Goal: Task Accomplishment & Management: Manage account settings

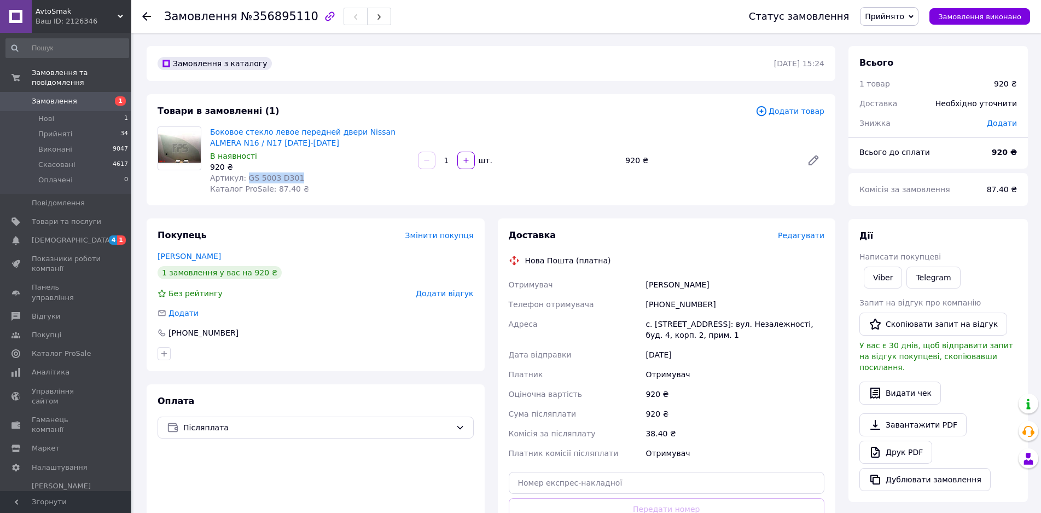
drag, startPoint x: 291, startPoint y: 175, endPoint x: 243, endPoint y: 174, distance: 47.6
click at [243, 174] on div "Артикул: GS 5003 D301" at bounding box center [309, 177] width 199 height 11
copy span "GS 5003 D301"
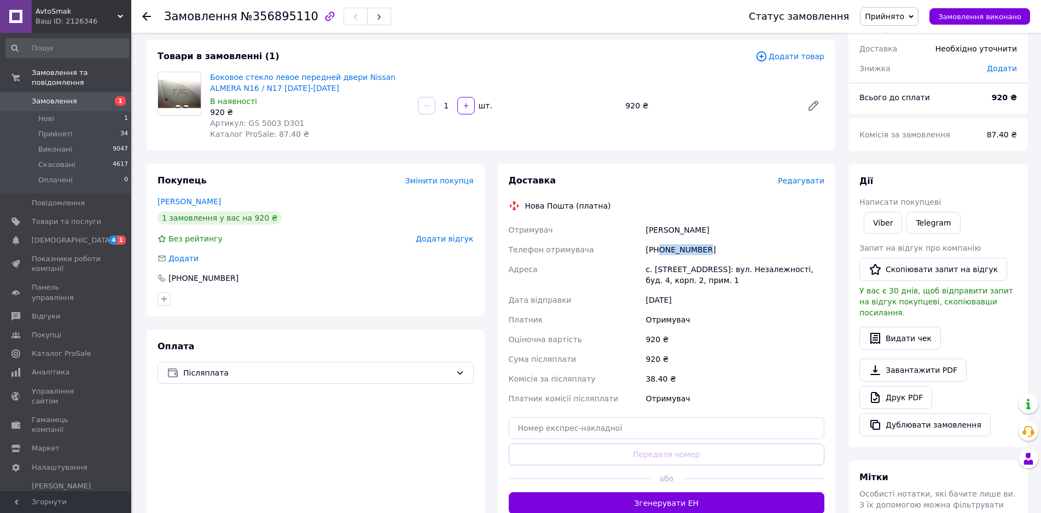
drag, startPoint x: 708, startPoint y: 246, endPoint x: 658, endPoint y: 247, distance: 50.4
click at [658, 247] on div "[PHONE_NUMBER]" at bounding box center [734, 250] width 183 height 20
copy div "0663308711"
click at [311, 237] on div "Без рейтингу Додати відгук" at bounding box center [316, 238] width 316 height 11
click at [144, 16] on use at bounding box center [146, 16] width 9 height 9
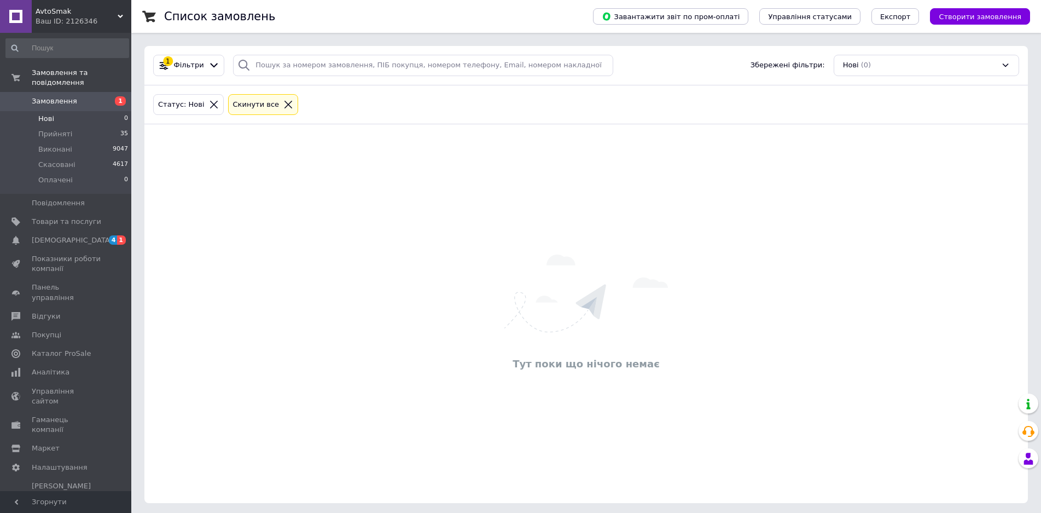
click at [283, 107] on icon at bounding box center [288, 105] width 10 height 10
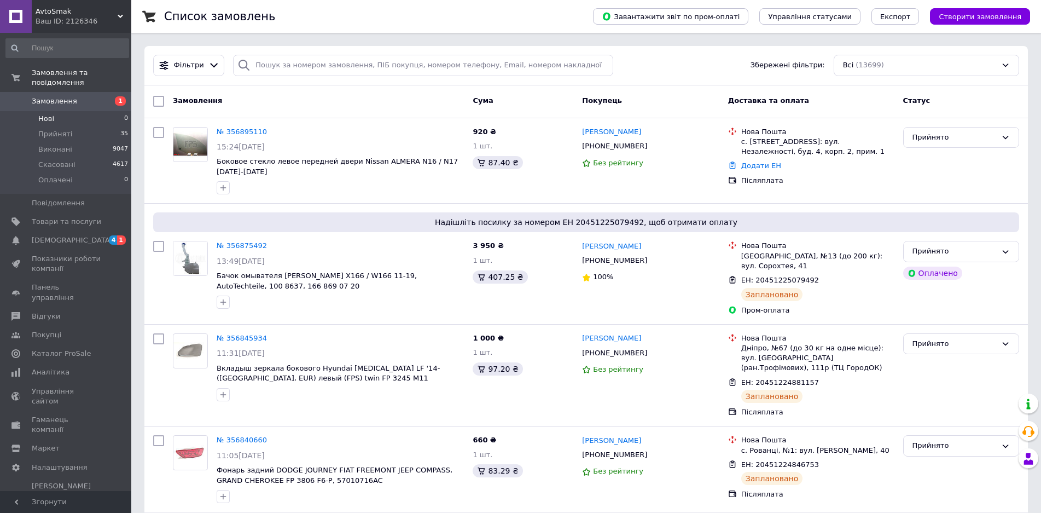
click at [43, 114] on span "Нові" at bounding box center [46, 119] width 16 height 10
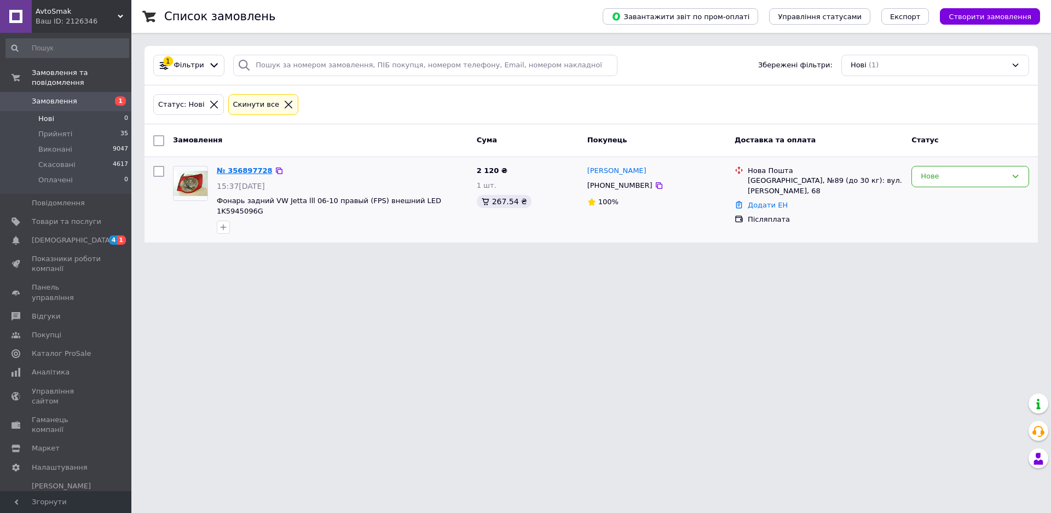
click at [245, 170] on link "№ 356897728" at bounding box center [245, 170] width 56 height 8
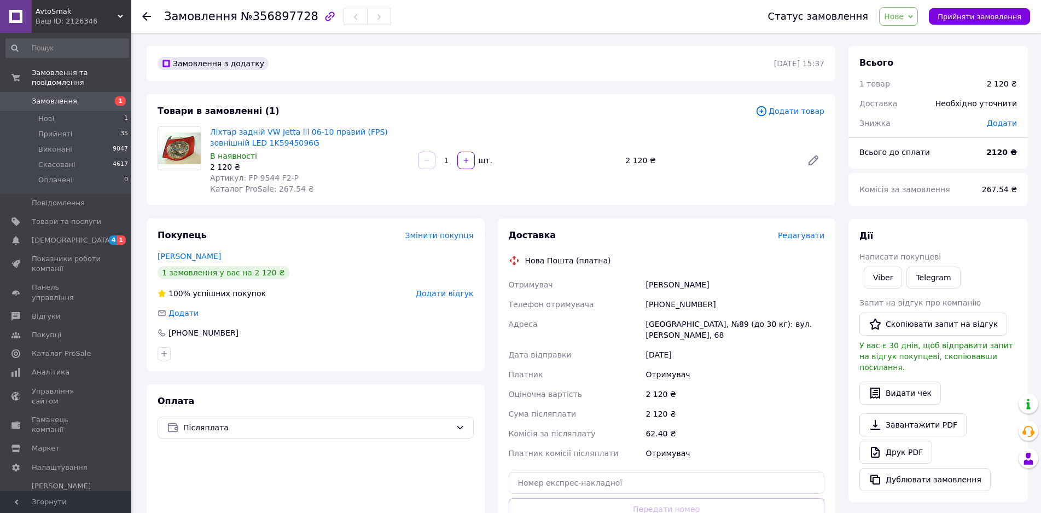
click at [918, 14] on span "Нове" at bounding box center [898, 16] width 39 height 19
click at [906, 39] on li "Прийнято" at bounding box center [905, 38] width 50 height 16
drag, startPoint x: 287, startPoint y: 176, endPoint x: 243, endPoint y: 177, distance: 44.3
click at [243, 177] on div "Артикул: FP 9544 F2-P" at bounding box center [309, 177] width 199 height 11
copy span "FP 9544 F2-P"
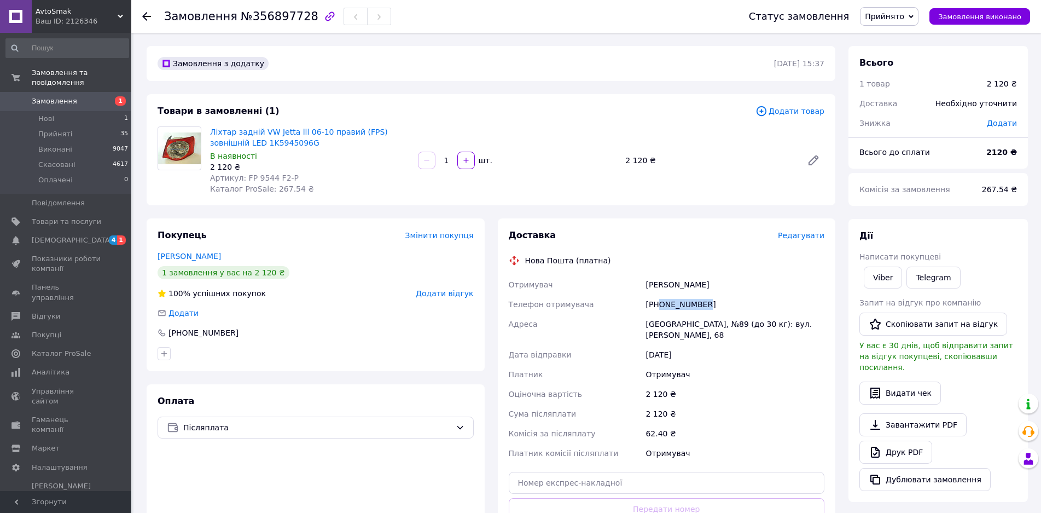
drag, startPoint x: 706, startPoint y: 304, endPoint x: 659, endPoint y: 304, distance: 47.1
click at [659, 304] on div "[PHONE_NUMBER]" at bounding box center [734, 304] width 183 height 20
copy div "0967601338"
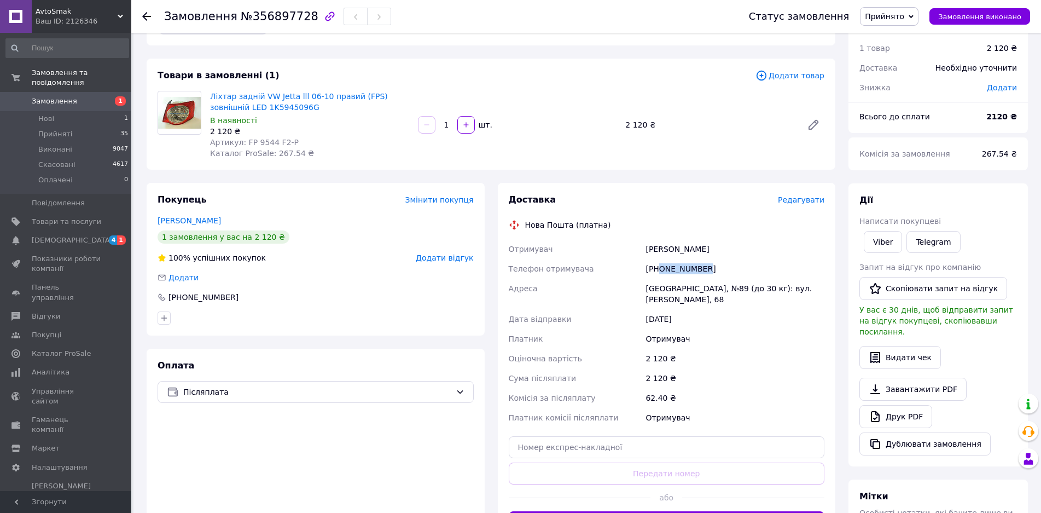
scroll to position [55, 0]
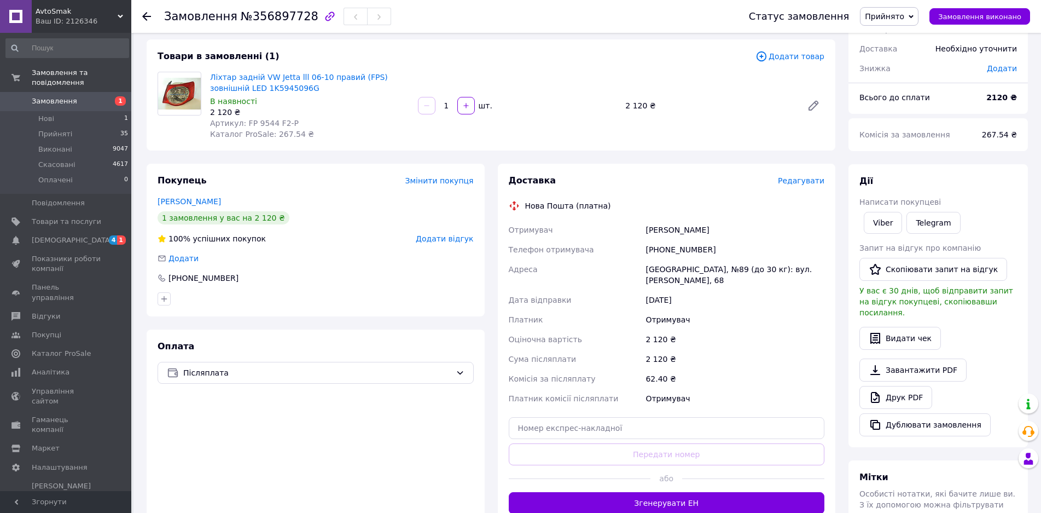
click at [326, 270] on div "Покупець Змінити покупця [PERSON_NAME] 1 замовлення у вас на 2 120 ₴ 100% успіш…" at bounding box center [316, 240] width 338 height 153
drag, startPoint x: 287, startPoint y: 120, endPoint x: 242, endPoint y: 119, distance: 44.9
click at [242, 119] on div "Артикул: FP 9544 F2-P" at bounding box center [309, 123] width 199 height 11
copy span "FP 9544 F2-P"
click at [676, 495] on button "Згенерувати ЕН" at bounding box center [667, 503] width 316 height 22
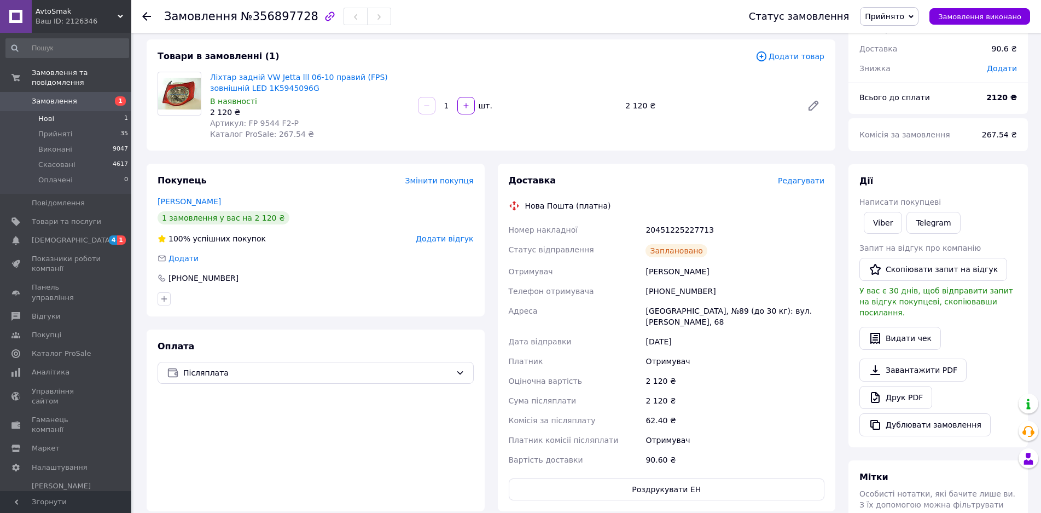
click at [43, 111] on li "Нові 1" at bounding box center [67, 118] width 135 height 15
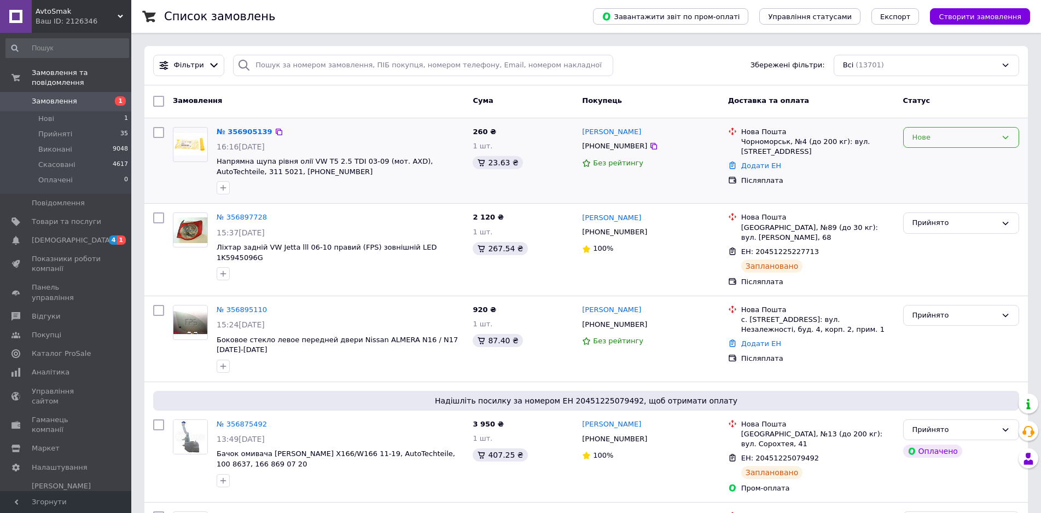
click at [911, 138] on div "Нове" at bounding box center [961, 137] width 116 height 21
click at [924, 155] on li "Прийнято" at bounding box center [961, 160] width 115 height 20
click at [237, 130] on link "№ 356905139" at bounding box center [242, 131] width 50 height 8
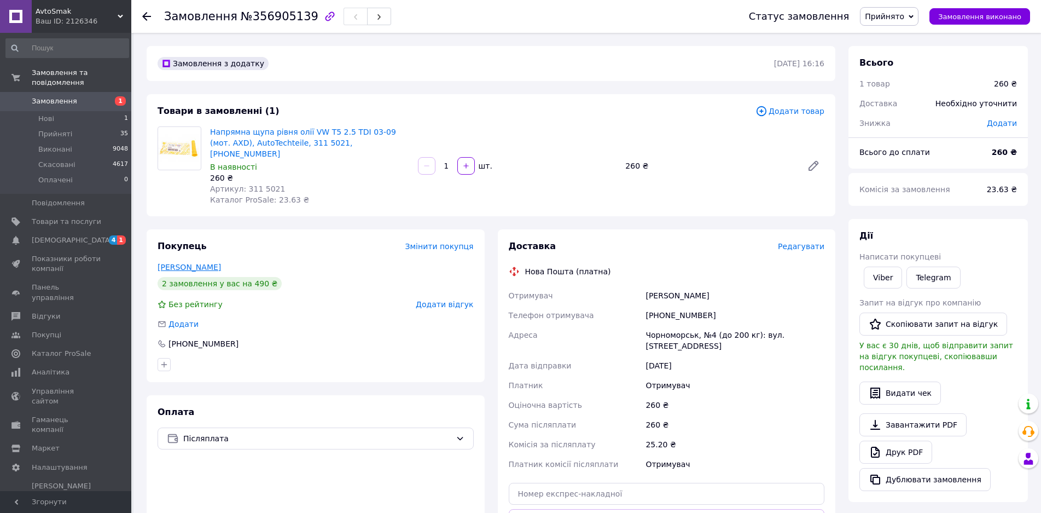
click at [189, 263] on link "[PERSON_NAME]" at bounding box center [189, 267] width 63 height 9
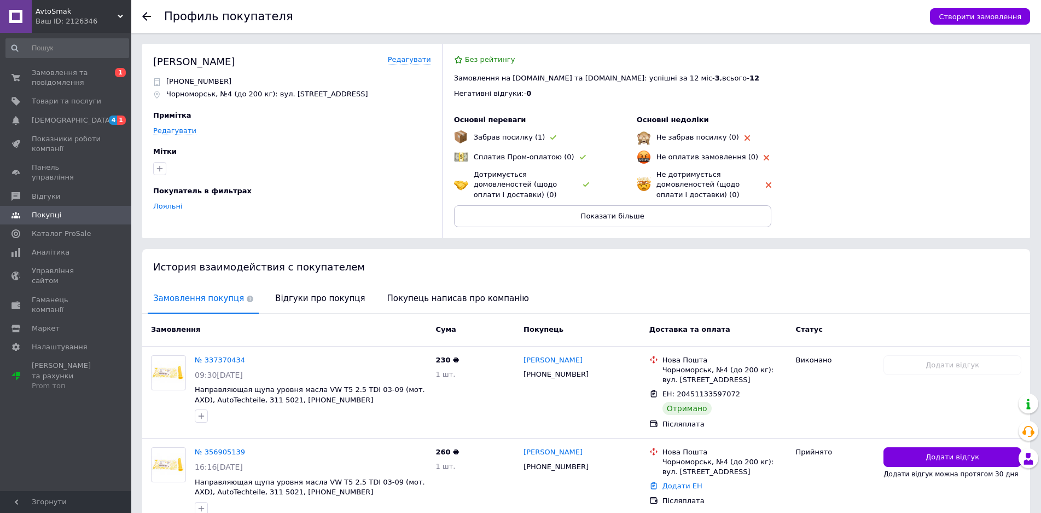
scroll to position [54, 0]
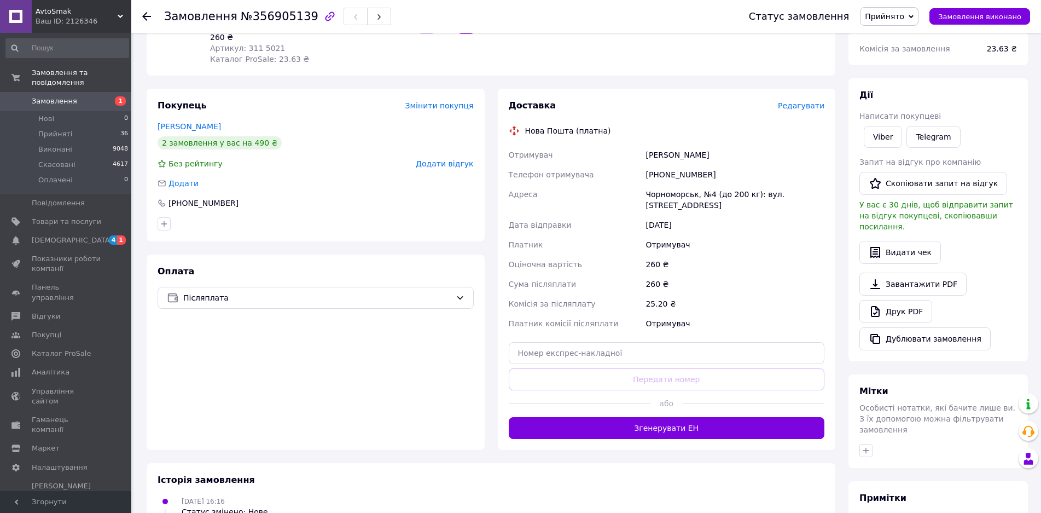
scroll to position [164, 0]
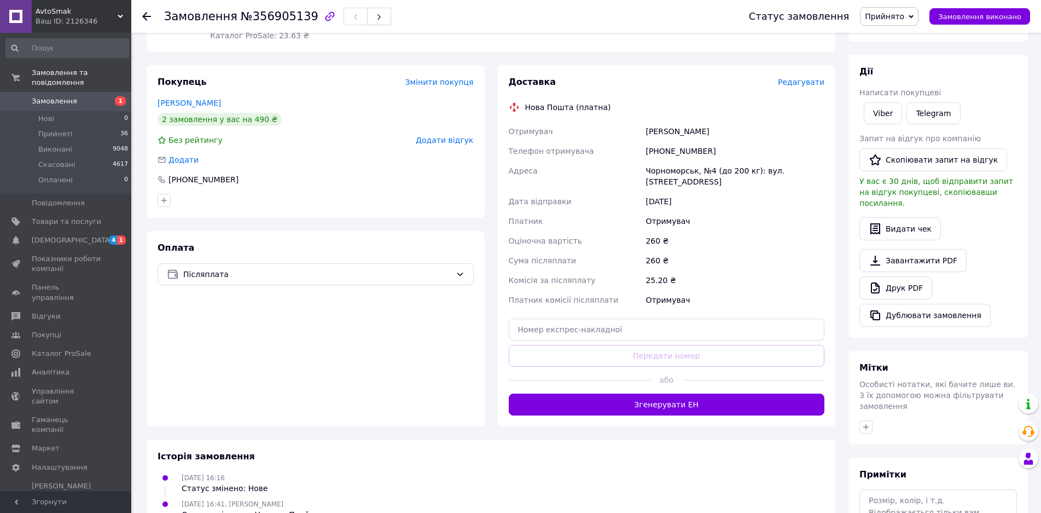
click at [689, 393] on button "Згенерувати ЕН" at bounding box center [667, 404] width 316 height 22
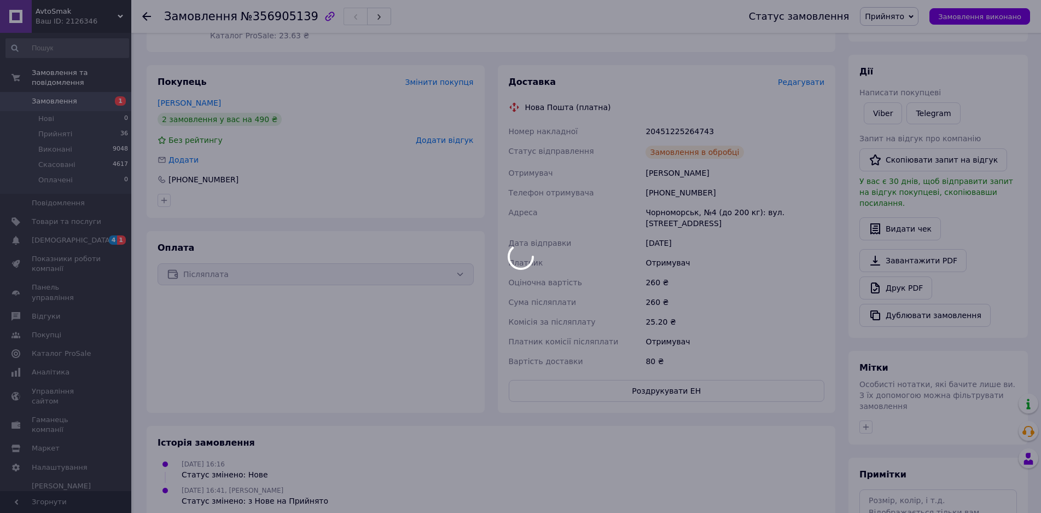
scroll to position [55, 0]
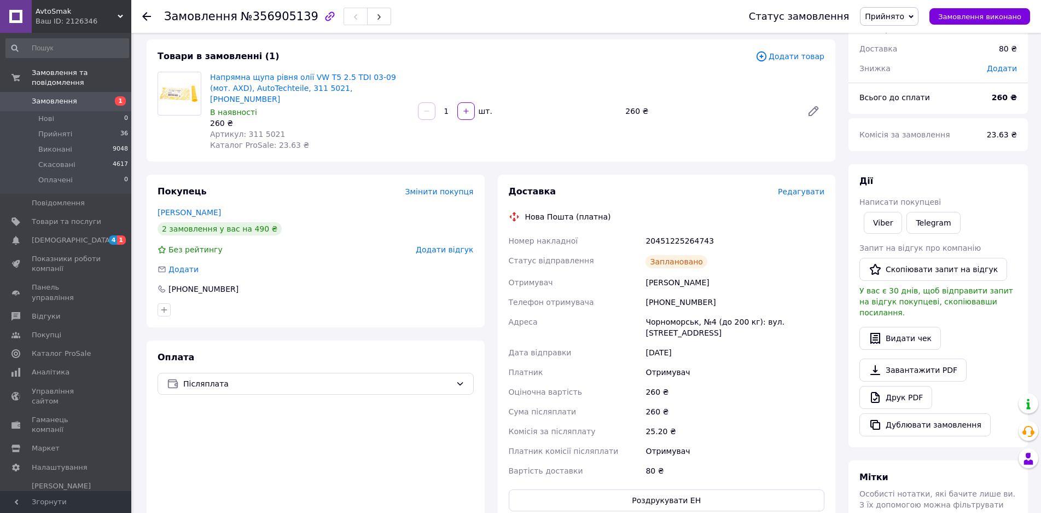
click at [669, 231] on div "20451225264743" at bounding box center [734, 241] width 183 height 20
copy div "20451225264743"
drag, startPoint x: 276, startPoint y: 123, endPoint x: 239, endPoint y: 123, distance: 37.2
click at [239, 129] on div "Артикул: 311 5021" at bounding box center [309, 134] width 199 height 11
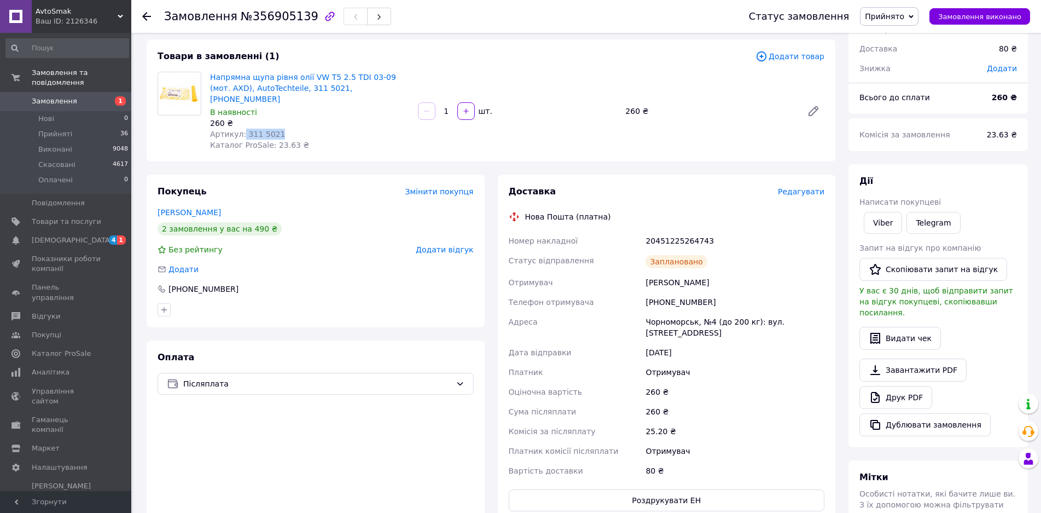
copy span "311 5021"
click at [676, 231] on div "20451225264743" at bounding box center [734, 241] width 183 height 20
copy div "20451225264743"
click at [145, 16] on use at bounding box center [146, 16] width 9 height 9
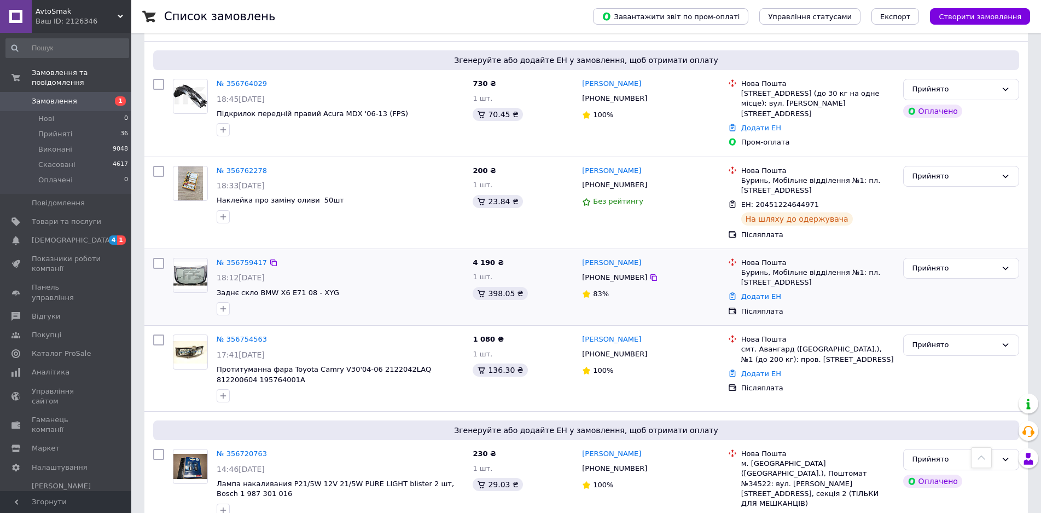
scroll to position [1259, 0]
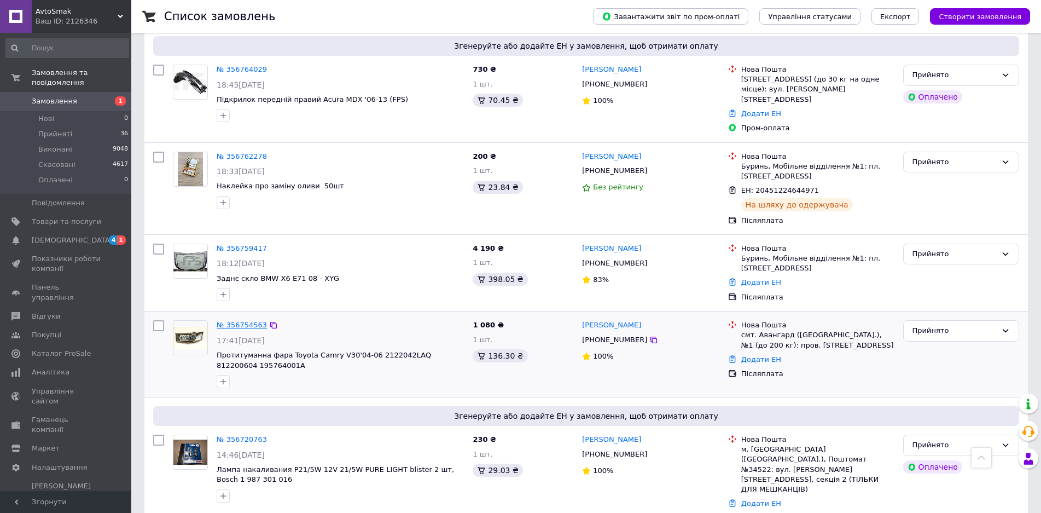
click at [242, 321] on link "№ 356754563" at bounding box center [242, 325] width 50 height 8
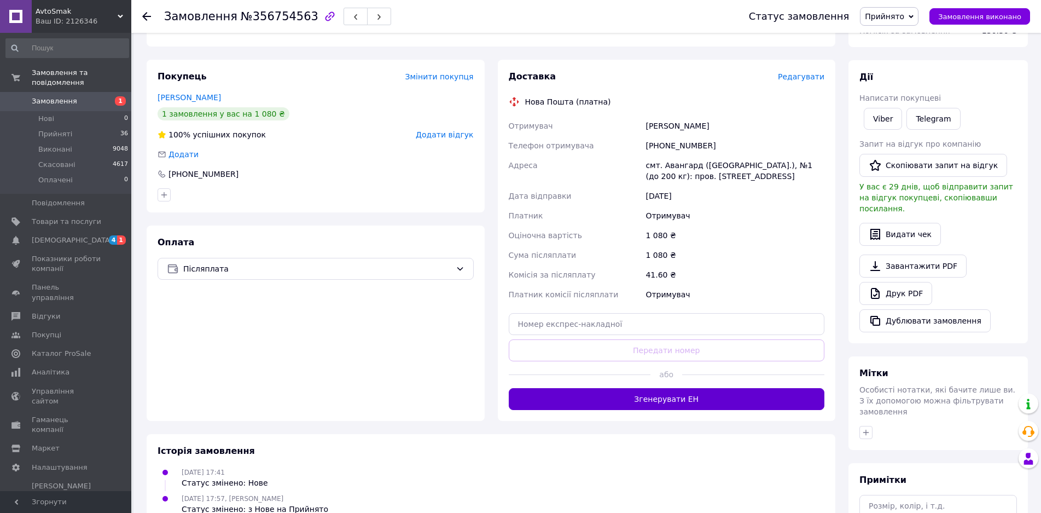
scroll to position [164, 0]
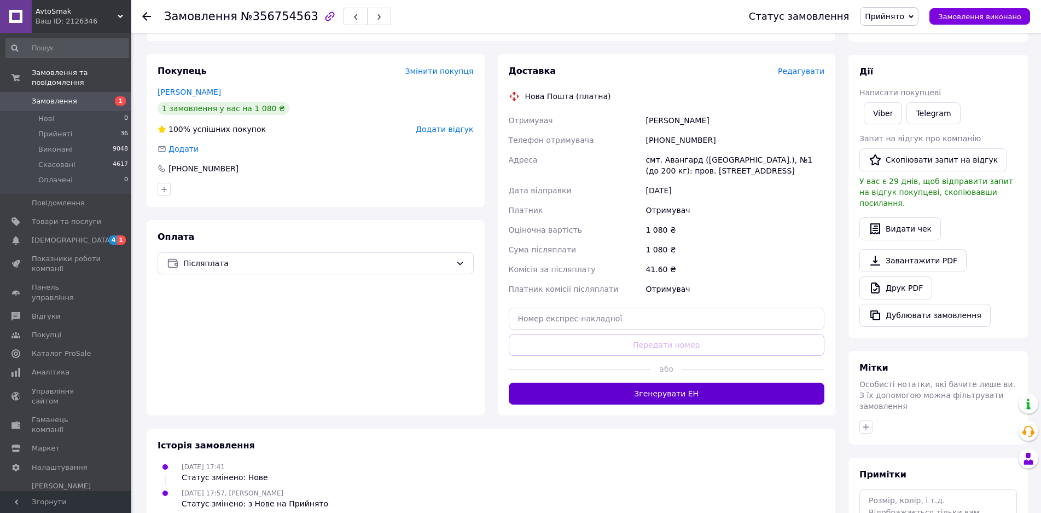
click at [652, 391] on button "Згенерувати ЕН" at bounding box center [667, 393] width 316 height 22
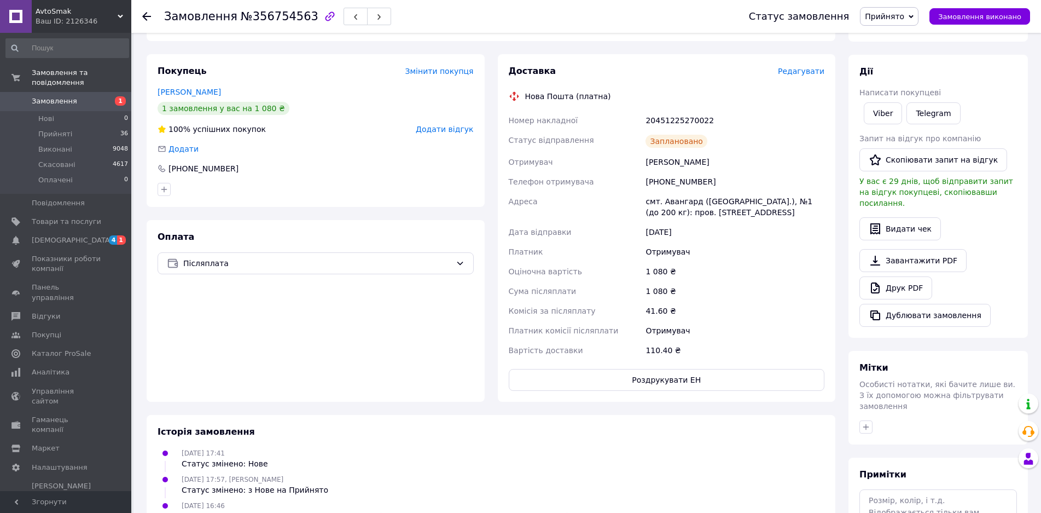
drag, startPoint x: 717, startPoint y: 161, endPoint x: 639, endPoint y: 165, distance: 78.3
click at [639, 165] on div "Номер накладної 20451225270022 Статус відправлення Заплановано Отримувач [PERSO…" at bounding box center [667, 236] width 321 height 250
copy div "Отримувач [PERSON_NAME]"
drag, startPoint x: 706, startPoint y: 181, endPoint x: 658, endPoint y: 180, distance: 48.2
click at [658, 180] on div "[PHONE_NUMBER]" at bounding box center [734, 182] width 183 height 20
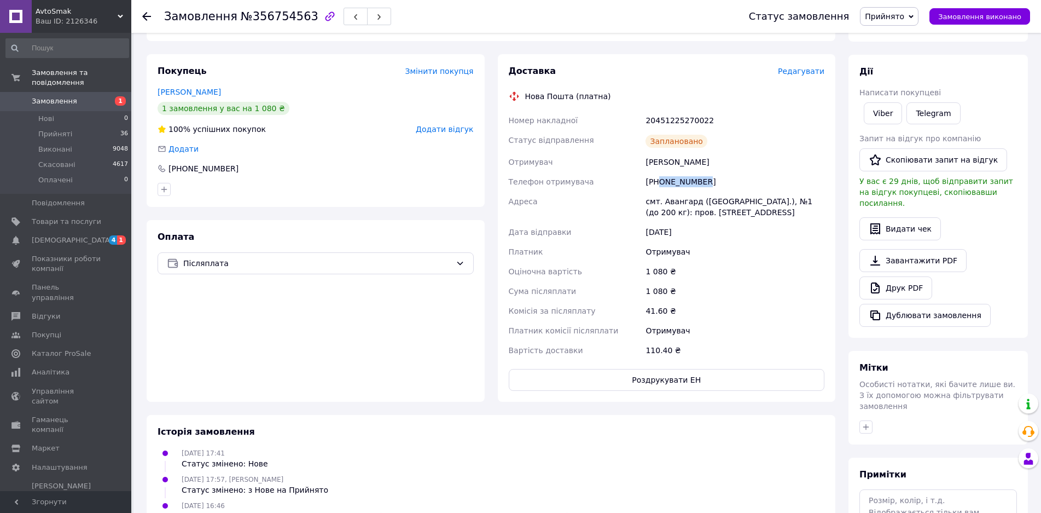
copy div "0983564500"
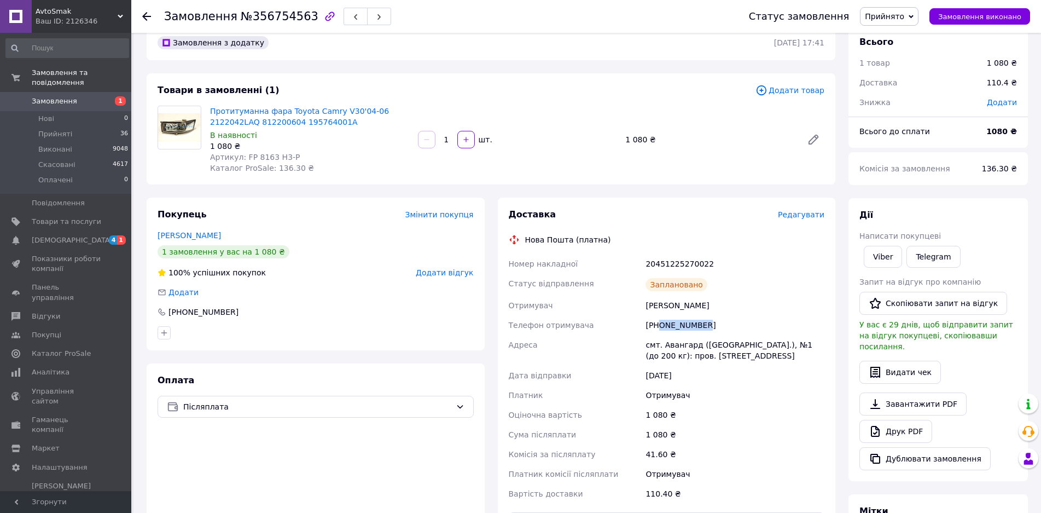
scroll to position [0, 0]
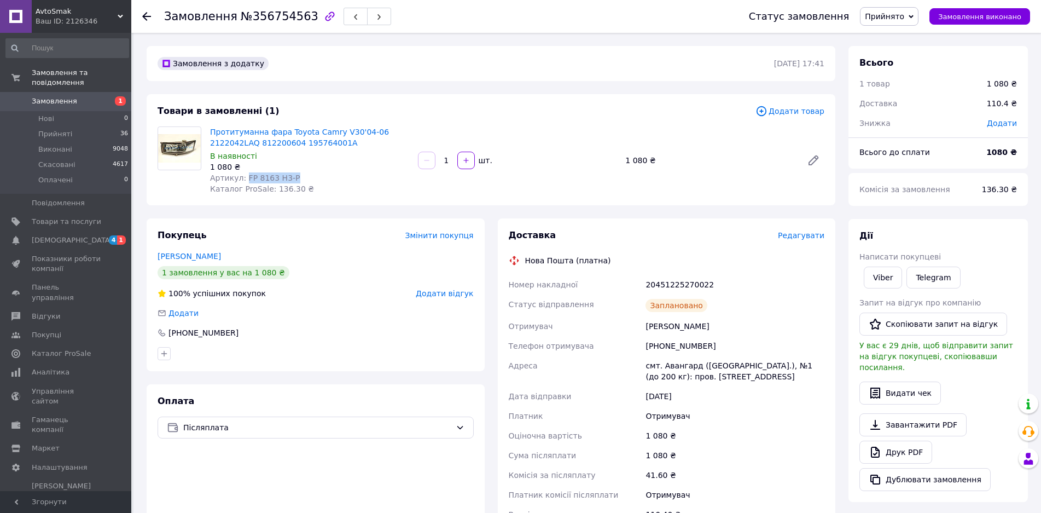
drag, startPoint x: 293, startPoint y: 175, endPoint x: 242, endPoint y: 176, distance: 50.3
click at [242, 176] on div "Артикул: FP 8163 H3-P" at bounding box center [309, 177] width 199 height 11
click at [675, 284] on div "20451225270022" at bounding box center [734, 285] width 183 height 20
click at [145, 13] on icon at bounding box center [146, 16] width 9 height 9
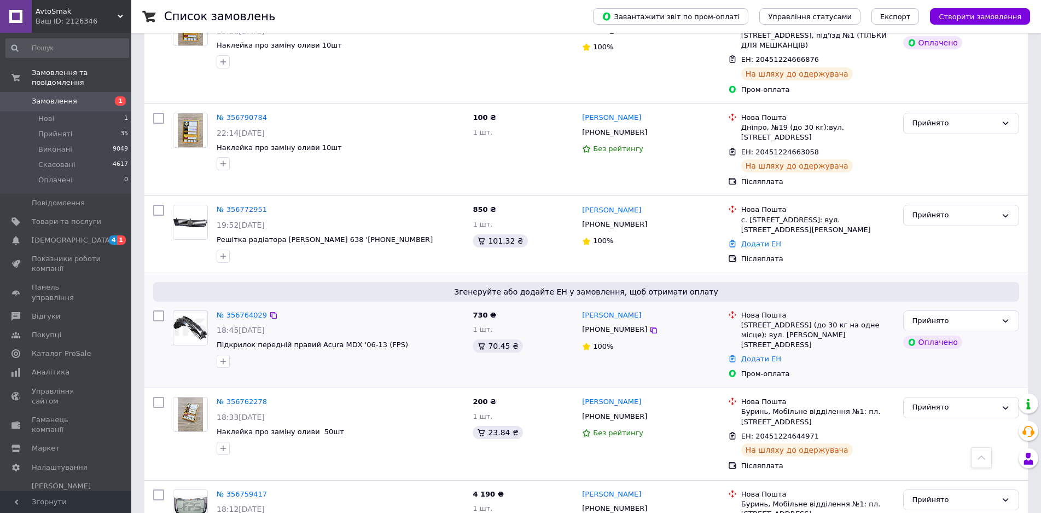
scroll to position [1204, 0]
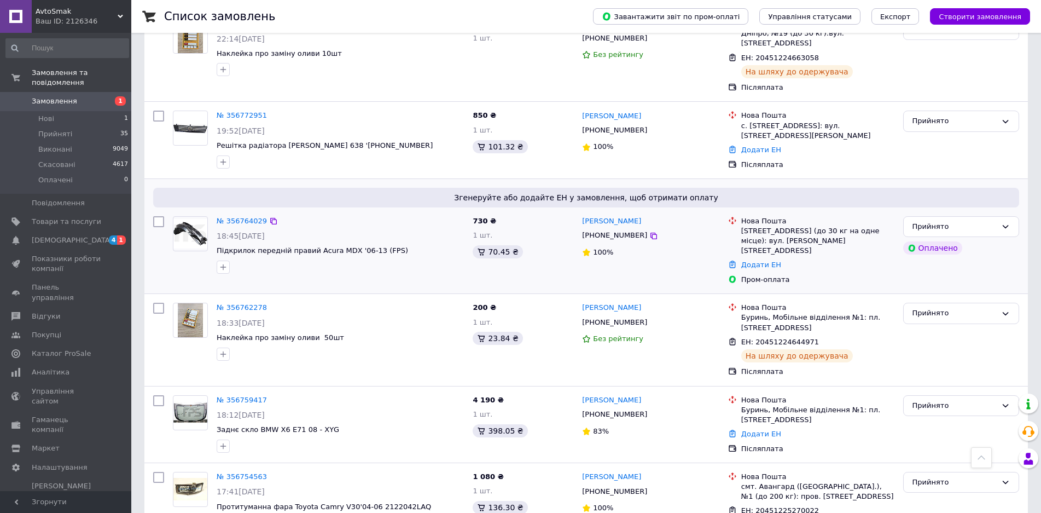
click at [233, 215] on div "№ 356764029" at bounding box center [242, 221] width 53 height 13
click at [231, 217] on link "№ 356764029" at bounding box center [242, 221] width 50 height 8
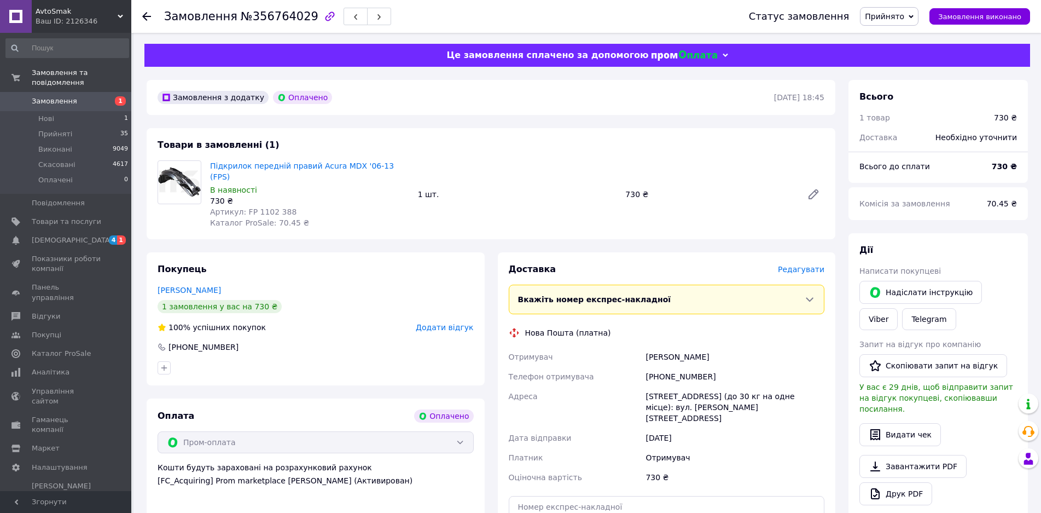
click at [145, 16] on use at bounding box center [146, 16] width 9 height 9
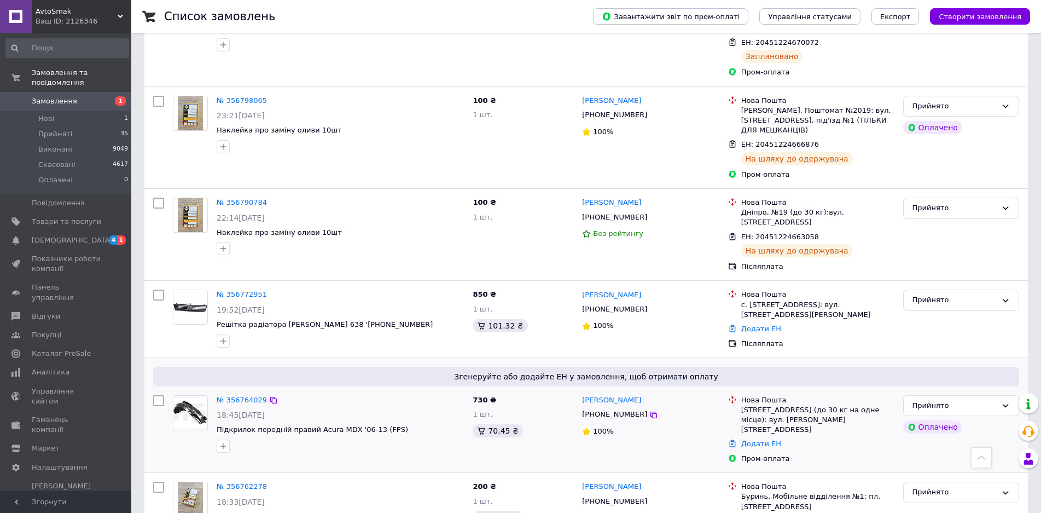
scroll to position [1149, 0]
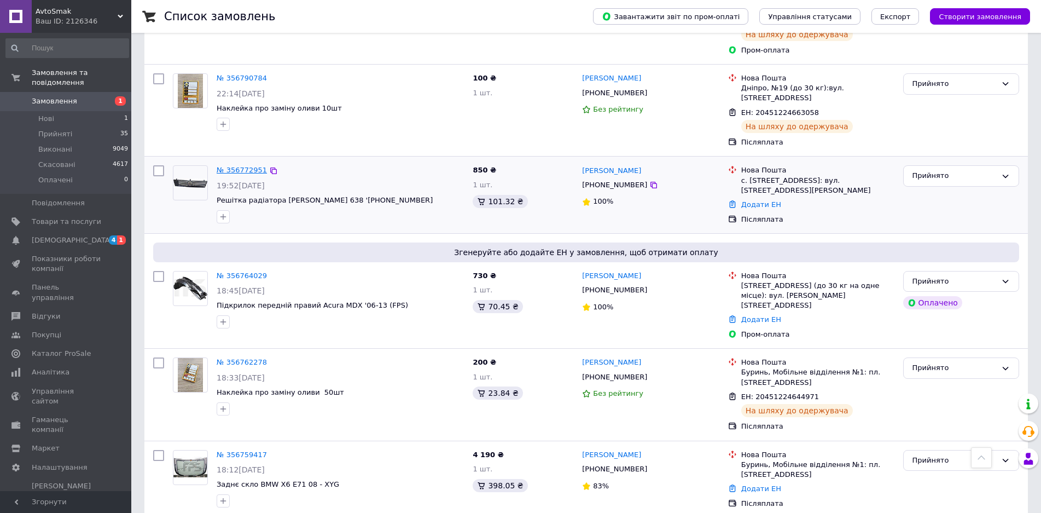
click at [241, 166] on link "№ 356772951" at bounding box center [242, 170] width 50 height 8
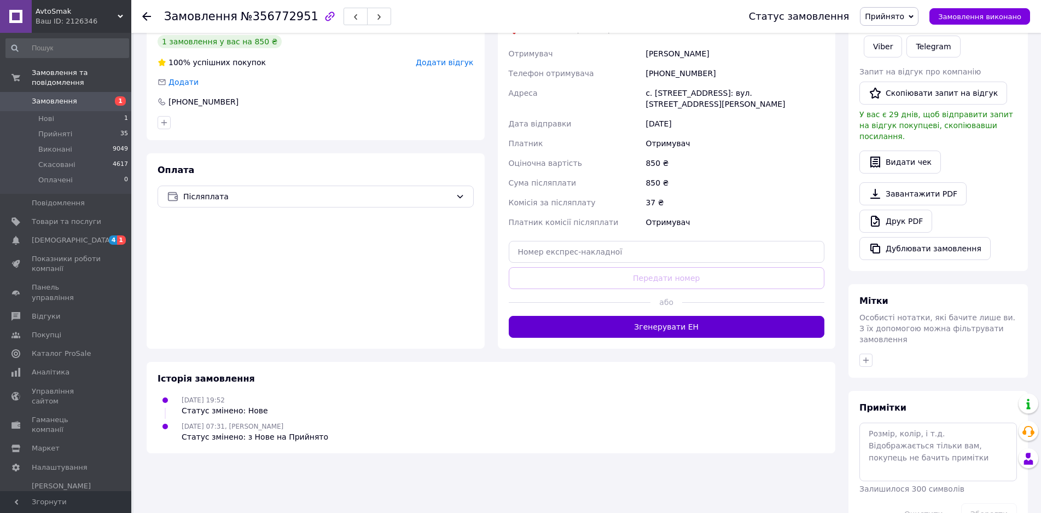
scroll to position [245, 0]
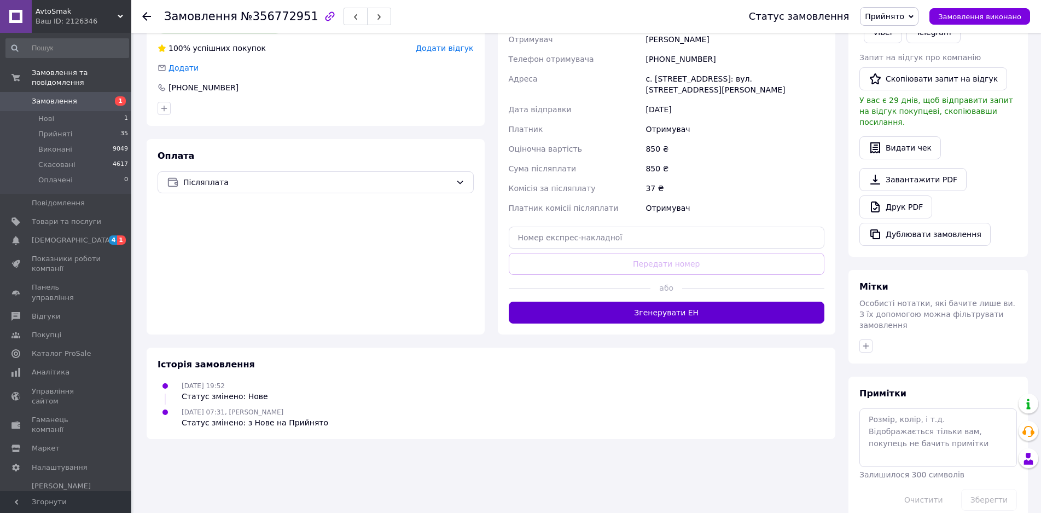
click at [667, 316] on button "Згенерувати ЕН" at bounding box center [667, 313] width 316 height 22
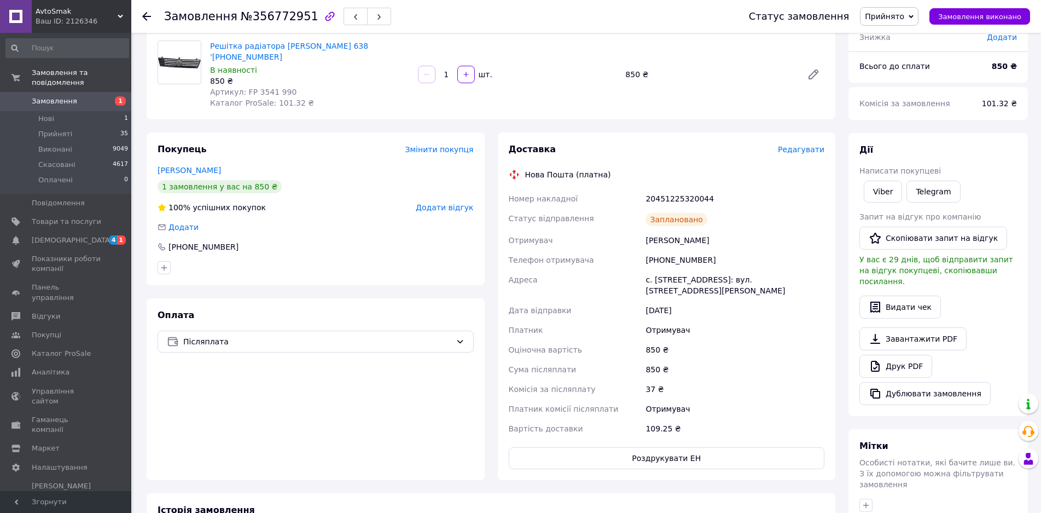
scroll to position [0, 0]
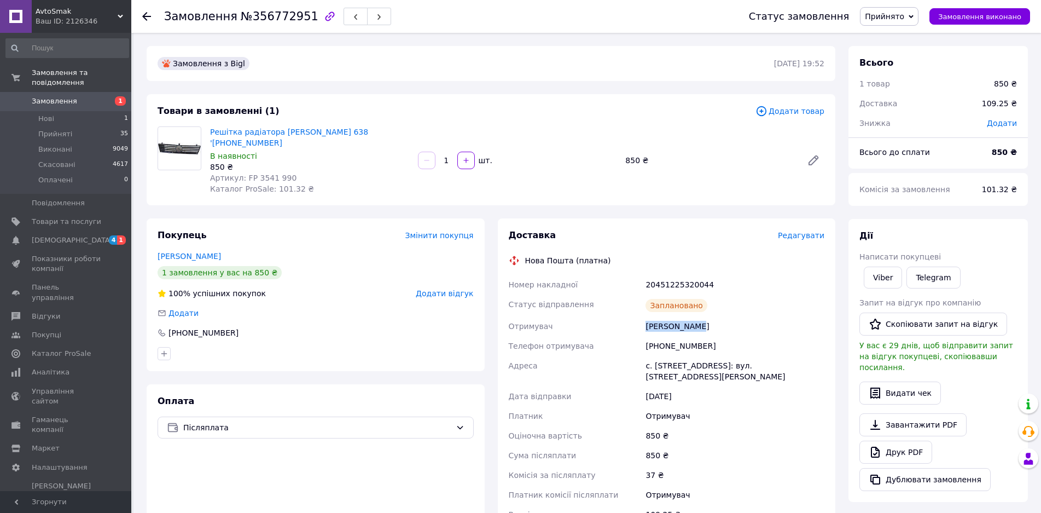
drag, startPoint x: 698, startPoint y: 327, endPoint x: 627, endPoint y: 318, distance: 71.1
click at [627, 318] on div "Номер накладної 20451225320044 Статус відправлення Заплановано Отримувач [PERSO…" at bounding box center [667, 400] width 321 height 250
drag, startPoint x: 711, startPoint y: 343, endPoint x: 659, endPoint y: 344, distance: 52.0
click at [659, 344] on div "[PHONE_NUMBER]" at bounding box center [734, 346] width 183 height 20
click at [682, 284] on div "20451225320044" at bounding box center [734, 285] width 183 height 20
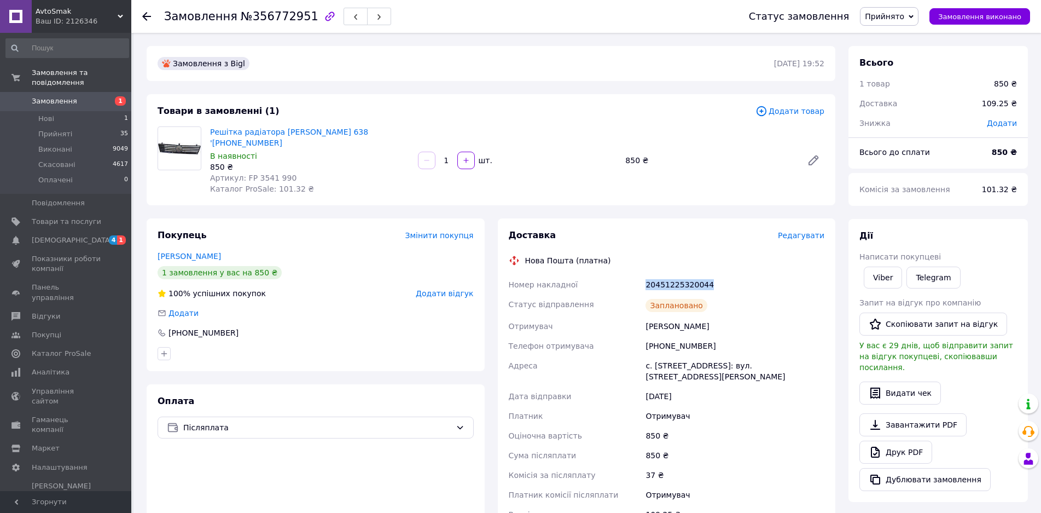
click at [682, 284] on div "20451225320044" at bounding box center [734, 285] width 183 height 20
drag, startPoint x: 209, startPoint y: 131, endPoint x: 311, endPoint y: 131, distance: 101.8
click at [311, 131] on div "Решітка радіатора [PERSON_NAME] 638 '[PHONE_NUMBER] В наявності 850 ₴ Артикул: …" at bounding box center [310, 160] width 208 height 72
click at [146, 13] on icon at bounding box center [146, 16] width 9 height 9
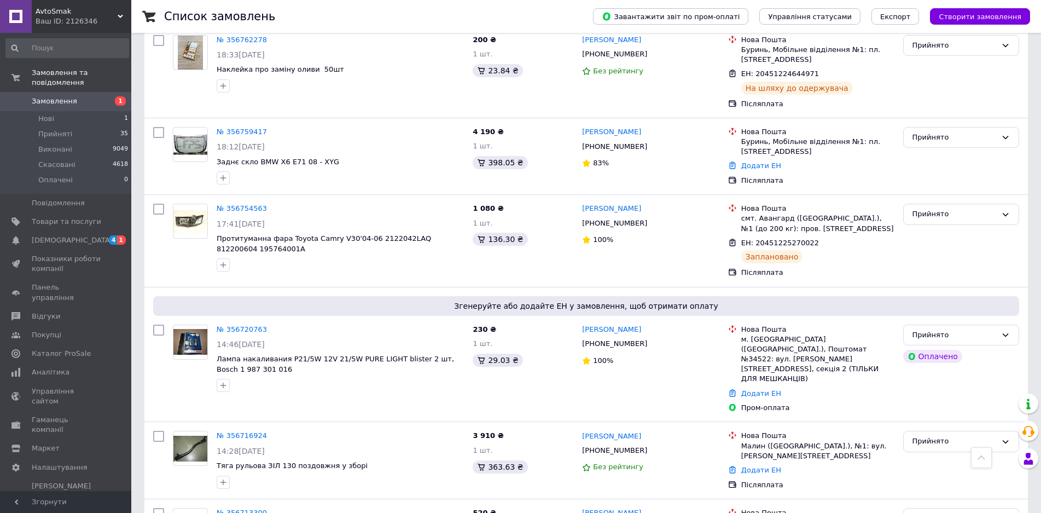
scroll to position [1587, 0]
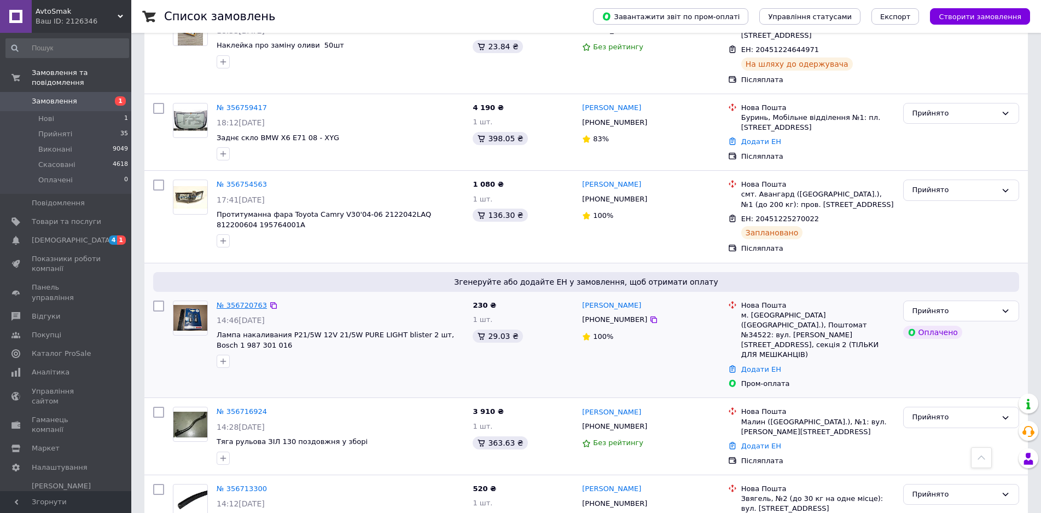
click at [225, 301] on link "№ 356720763" at bounding box center [242, 305] width 50 height 8
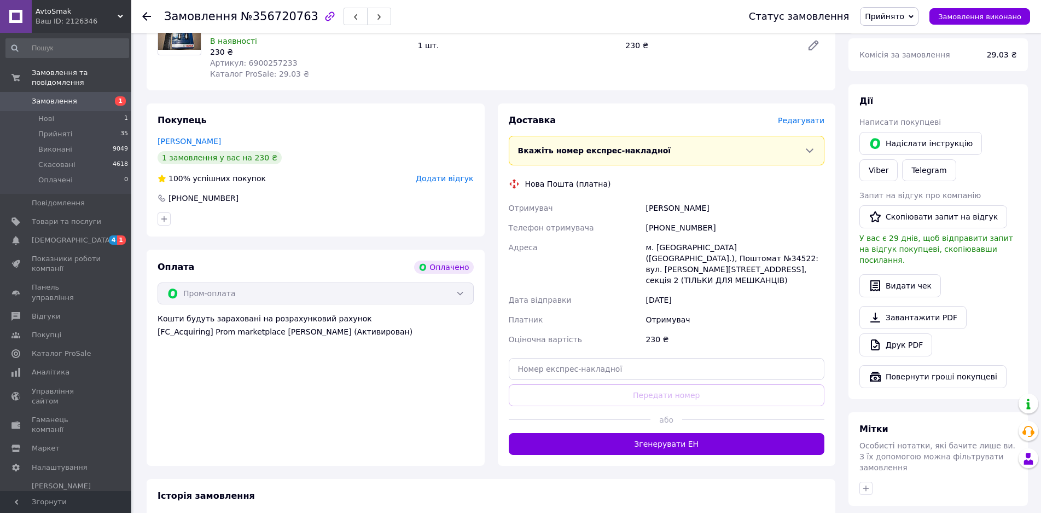
scroll to position [219, 0]
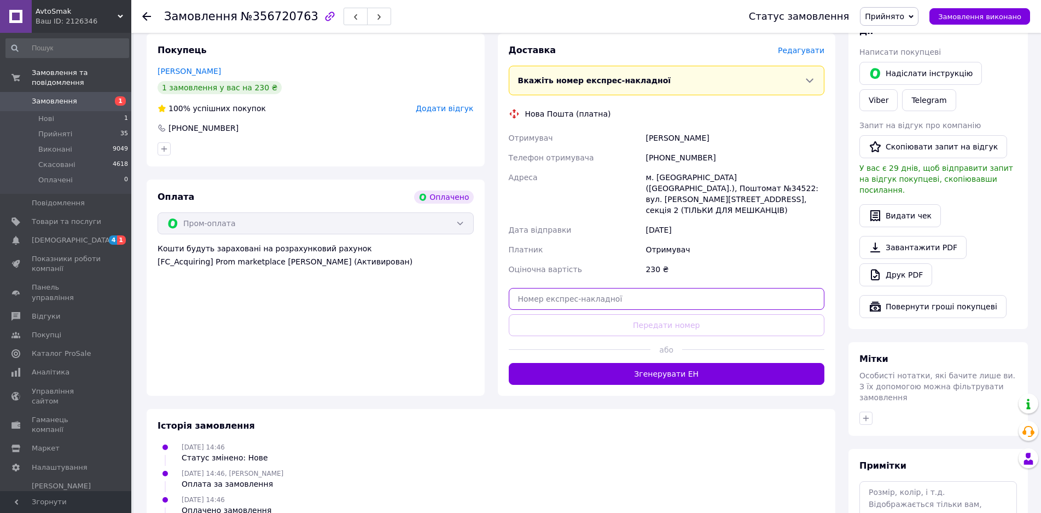
paste input "20451225140853"
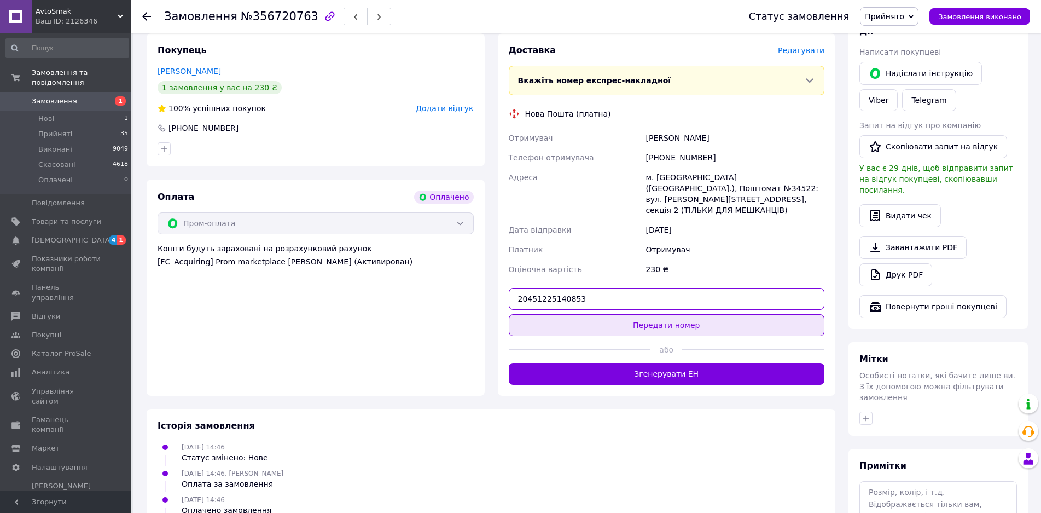
type input "20451225140853"
click at [660, 316] on button "Передати номер" at bounding box center [667, 325] width 316 height 22
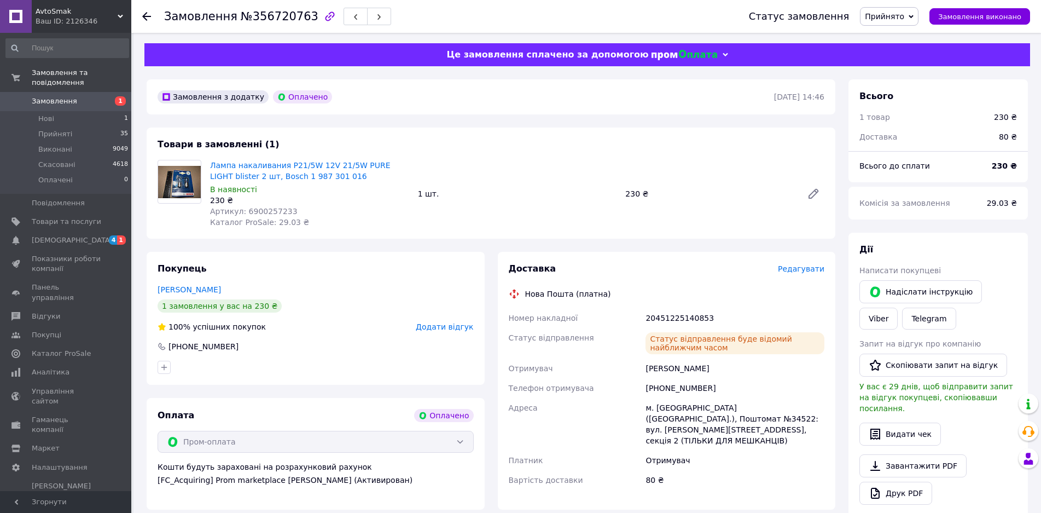
scroll to position [0, 0]
click at [146, 15] on icon at bounding box center [146, 16] width 9 height 9
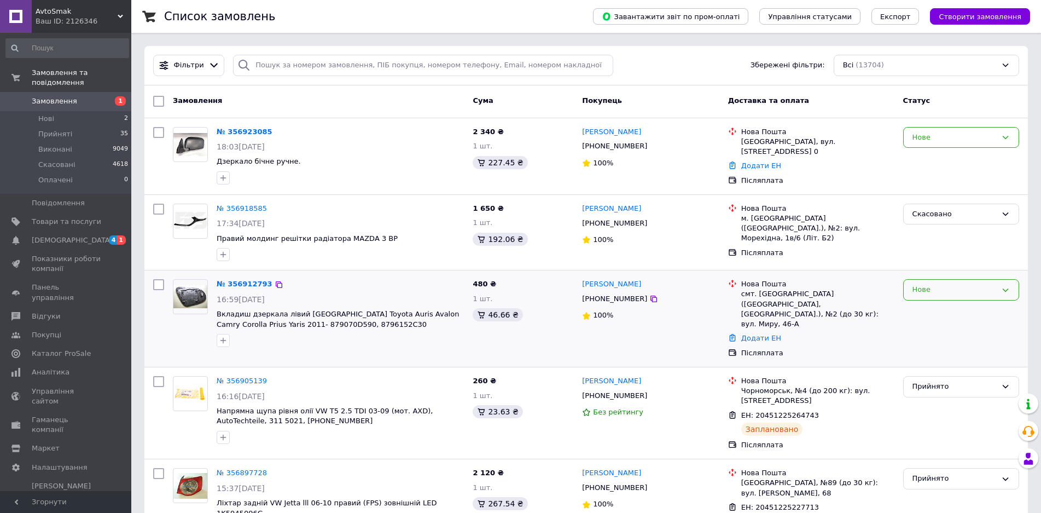
click at [927, 291] on div "Нове" at bounding box center [955, 289] width 84 height 11
click at [922, 313] on li "Прийнято" at bounding box center [961, 313] width 115 height 20
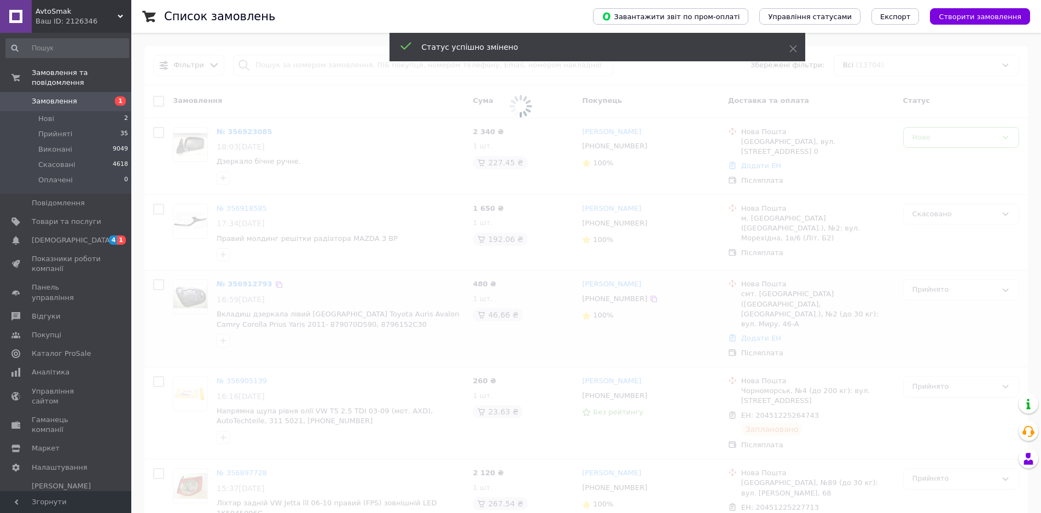
click at [918, 138] on span at bounding box center [520, 106] width 1041 height 213
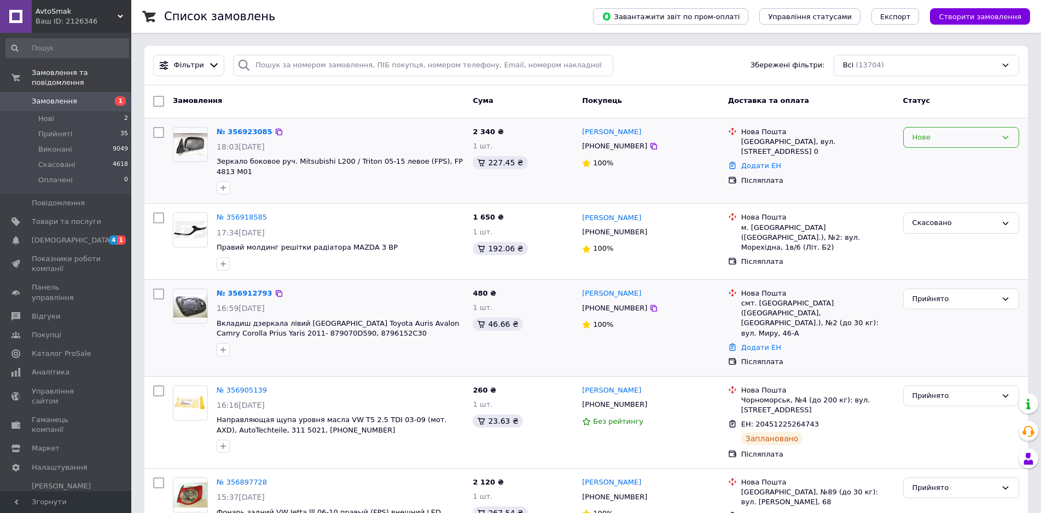
click at [917, 137] on div "Нове" at bounding box center [955, 137] width 84 height 11
click at [931, 164] on li "Прийнято" at bounding box center [961, 160] width 115 height 20
click at [237, 131] on link "№ 356923085" at bounding box center [242, 131] width 50 height 8
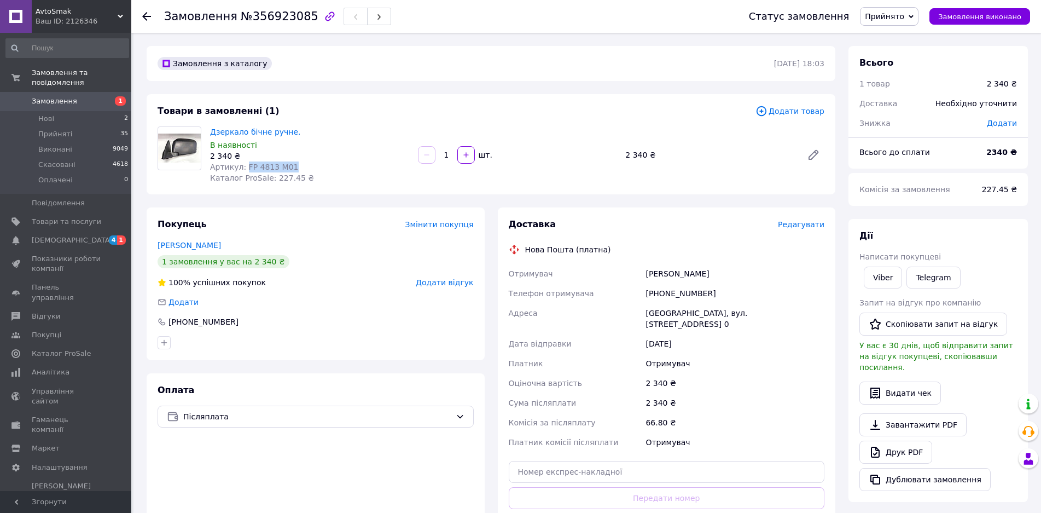
drag, startPoint x: 296, startPoint y: 166, endPoint x: 243, endPoint y: 166, distance: 52.5
click at [243, 166] on div "Артикул: FP 4813 M01" at bounding box center [309, 166] width 199 height 11
drag, startPoint x: 701, startPoint y: 291, endPoint x: 660, endPoint y: 290, distance: 41.1
click at [660, 290] on div "[PHONE_NUMBER]" at bounding box center [734, 293] width 183 height 20
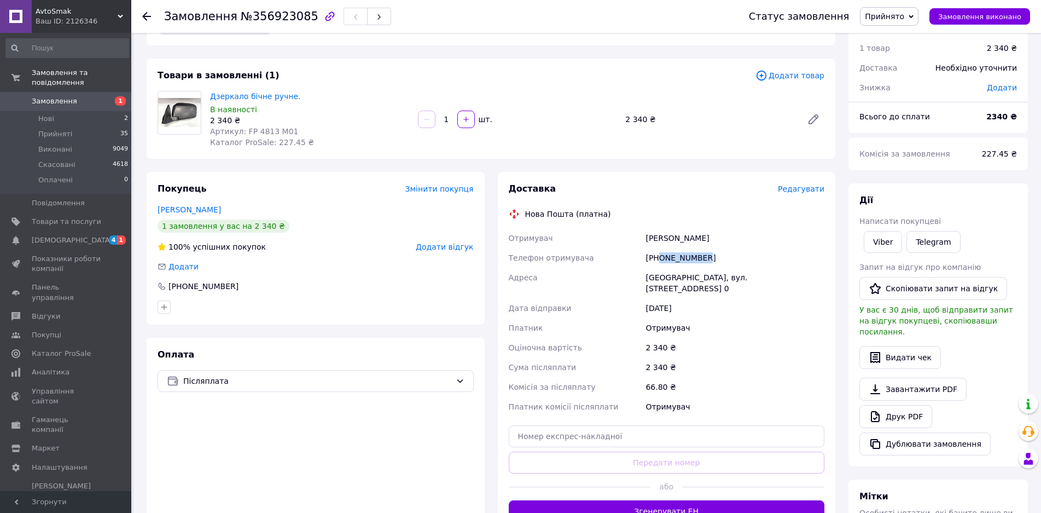
scroll to position [55, 0]
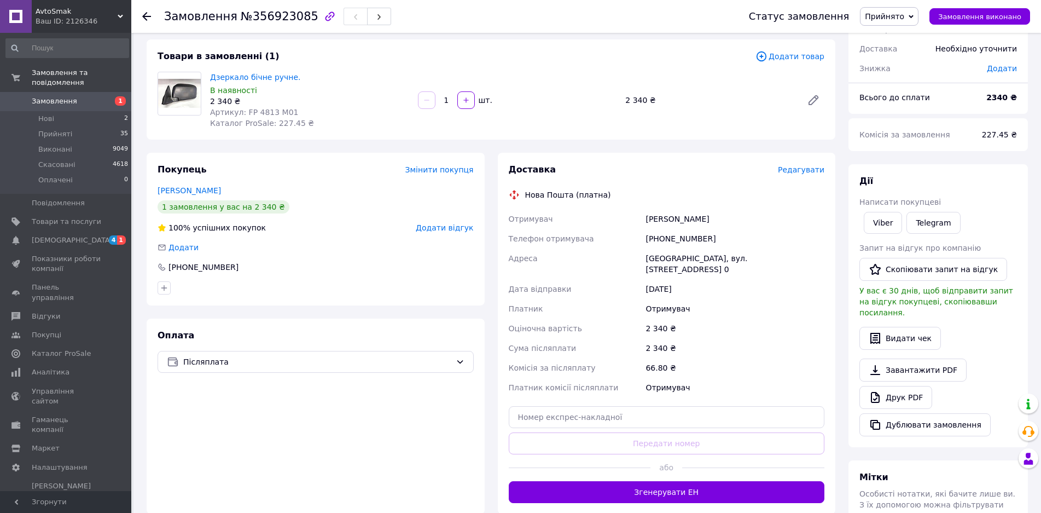
click at [288, 413] on div "Оплата Післяплата" at bounding box center [316, 415] width 338 height 195
click at [146, 15] on icon at bounding box center [146, 16] width 9 height 9
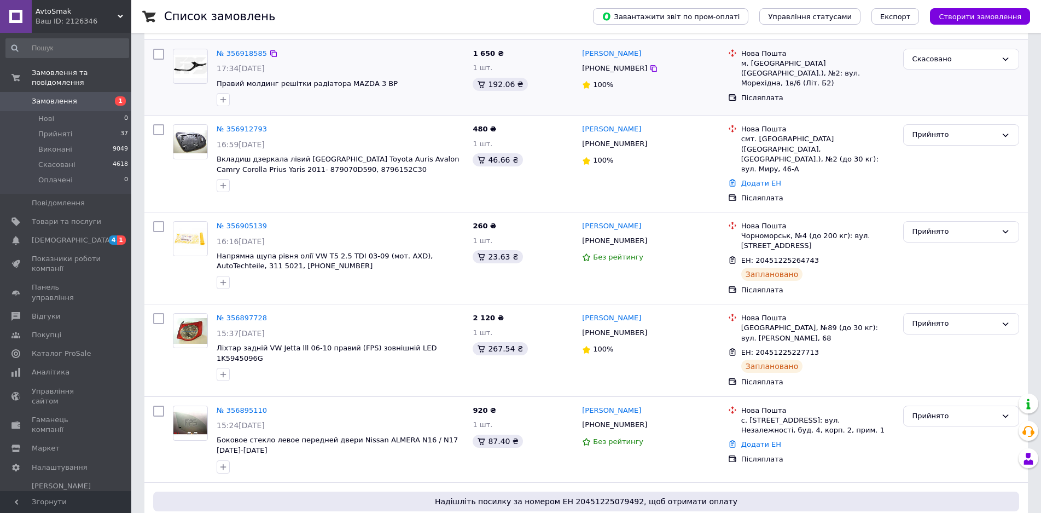
scroll to position [164, 0]
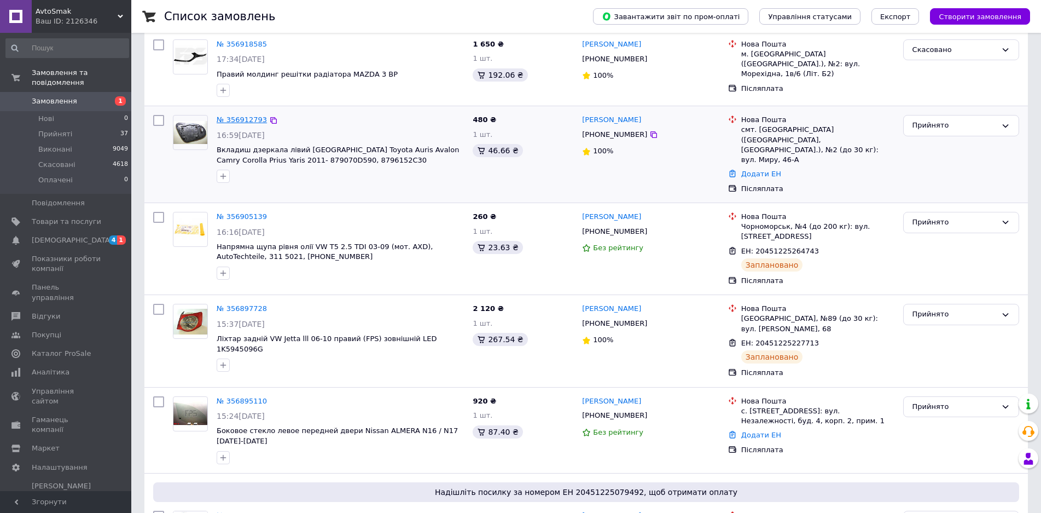
click at [241, 115] on link "№ 356912793" at bounding box center [242, 119] width 50 height 8
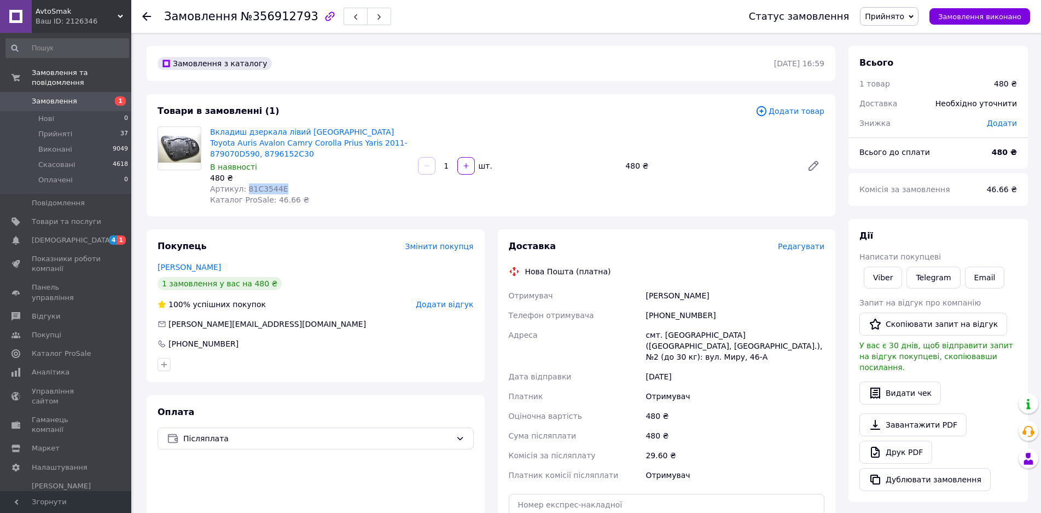
drag, startPoint x: 282, startPoint y: 178, endPoint x: 242, endPoint y: 177, distance: 39.9
click at [242, 183] on div "Артикул: 81C3544E" at bounding box center [309, 188] width 199 height 11
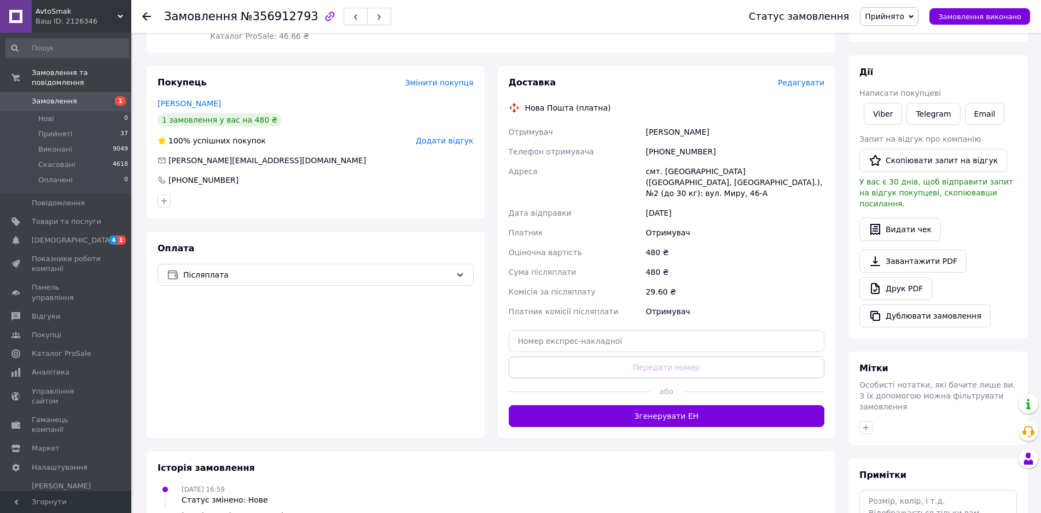
scroll to position [164, 0]
click at [676, 405] on button "Згенерувати ЕН" at bounding box center [667, 415] width 316 height 22
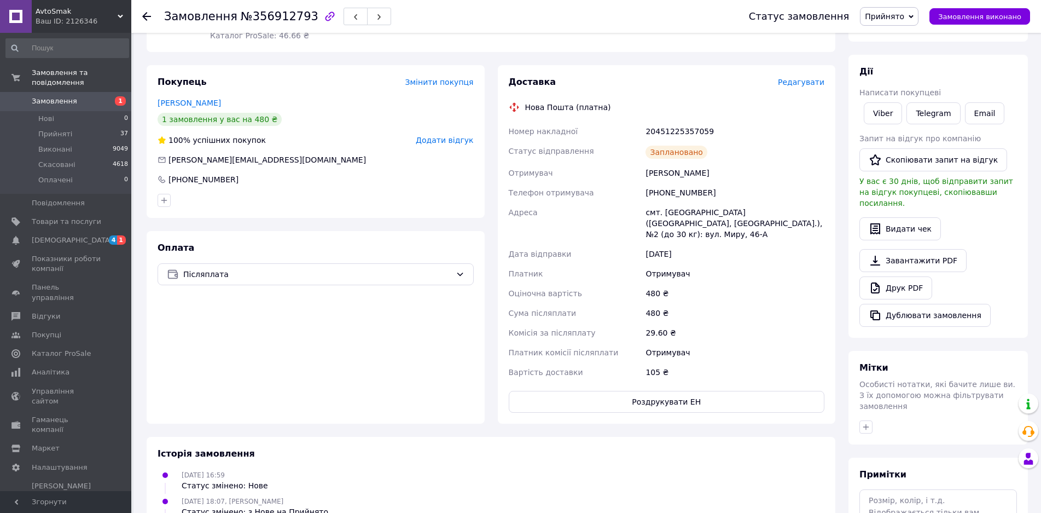
drag, startPoint x: 723, startPoint y: 161, endPoint x: 623, endPoint y: 154, distance: 99.8
click at [623, 154] on div "Номер накладної 20451225357059 Статус відправлення Заплановано Отримувач [PERSO…" at bounding box center [667, 251] width 321 height 260
drag, startPoint x: 709, startPoint y: 179, endPoint x: 660, endPoint y: 180, distance: 49.2
click at [660, 183] on div "[PHONE_NUMBER]" at bounding box center [734, 193] width 183 height 20
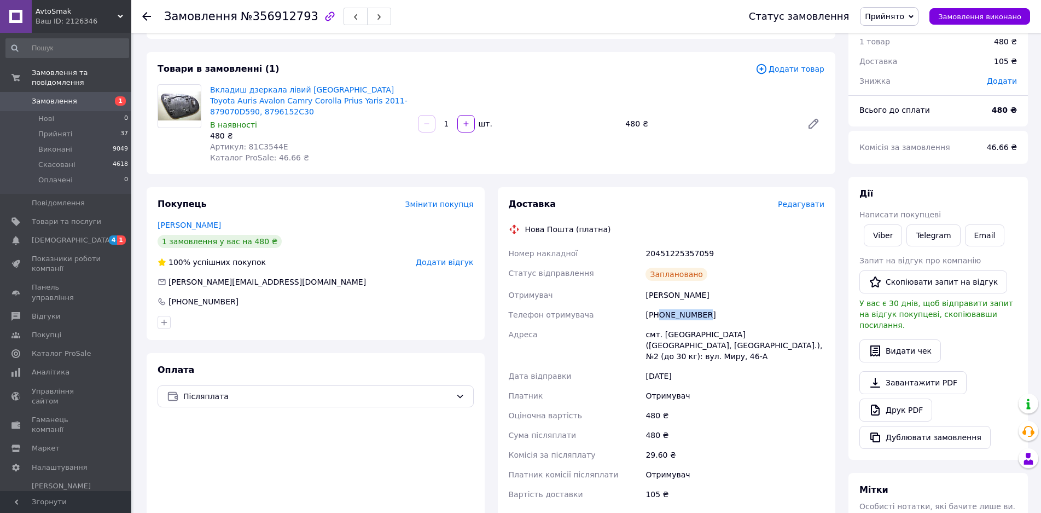
scroll to position [0, 0]
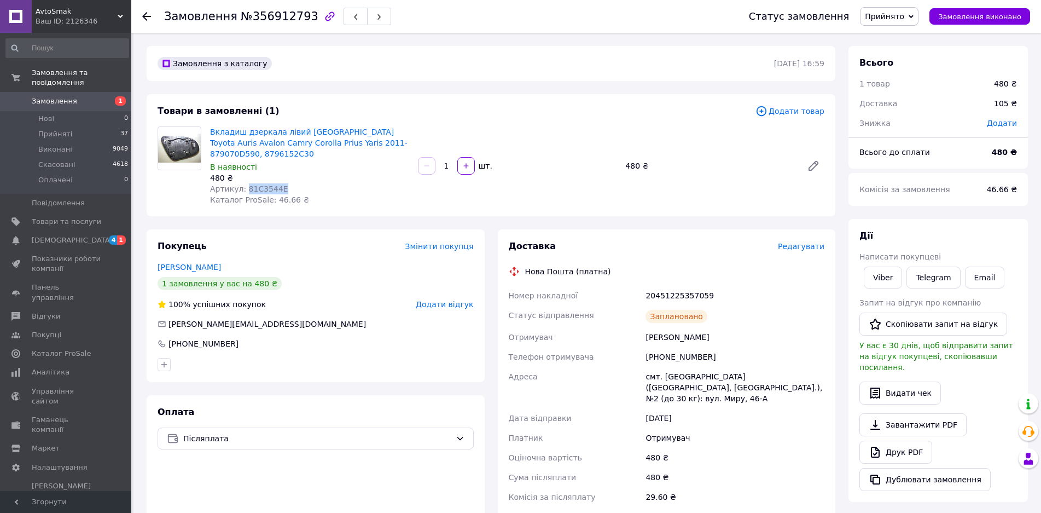
drag, startPoint x: 278, startPoint y: 175, endPoint x: 242, endPoint y: 178, distance: 36.3
click at [242, 183] on div "Артикул: 81C3544E" at bounding box center [309, 188] width 199 height 11
click at [675, 286] on div "20451225357059" at bounding box center [734, 296] width 183 height 20
drag, startPoint x: 208, startPoint y: 133, endPoint x: 341, endPoint y: 134, distance: 133.0
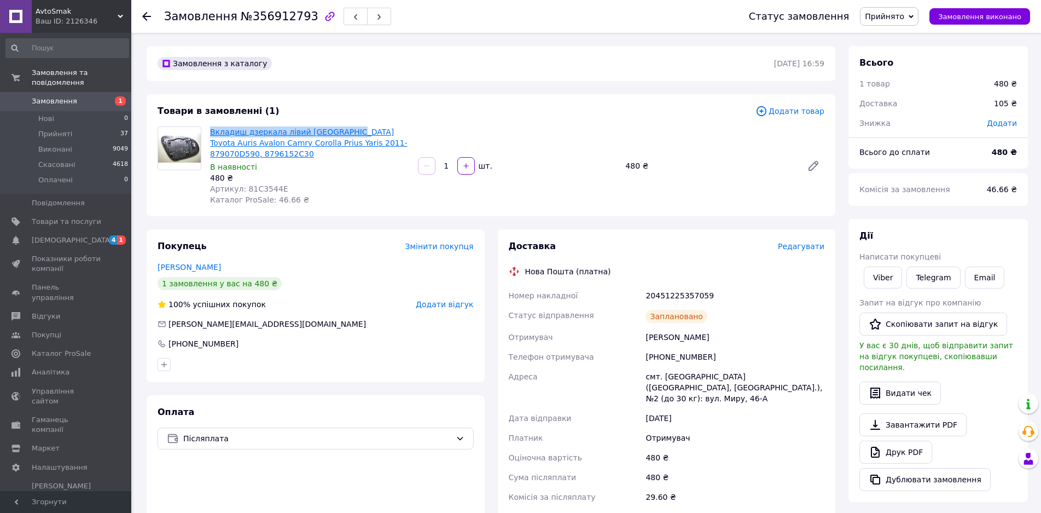
click at [341, 134] on div "Вкладиш дзеркала лівий [GEOGRAPHIC_DATA] Toyota Auris Avalon Camry Corolla Priu…" at bounding box center [310, 165] width 208 height 83
click at [148, 15] on icon at bounding box center [146, 16] width 9 height 9
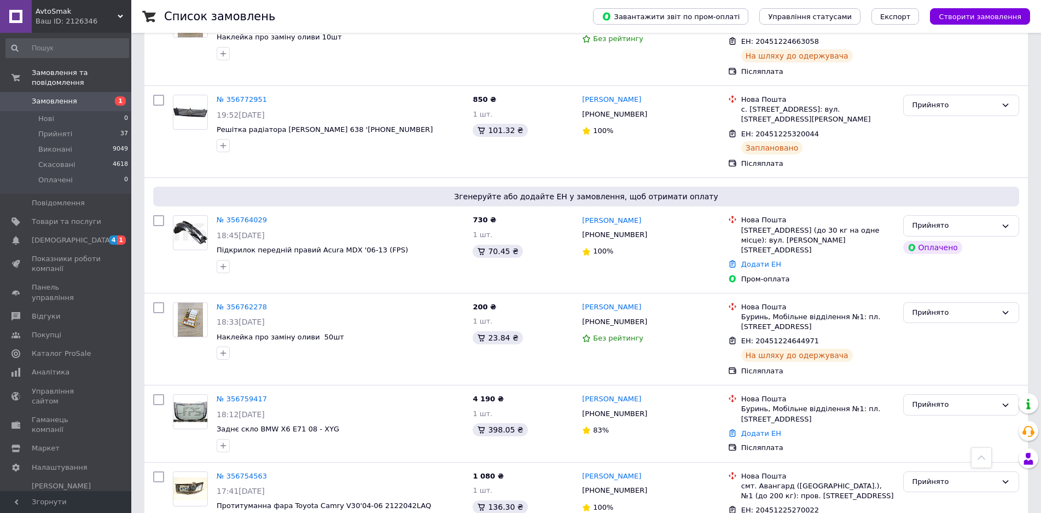
scroll to position [1423, 0]
